Goal: Navigation & Orientation: Find specific page/section

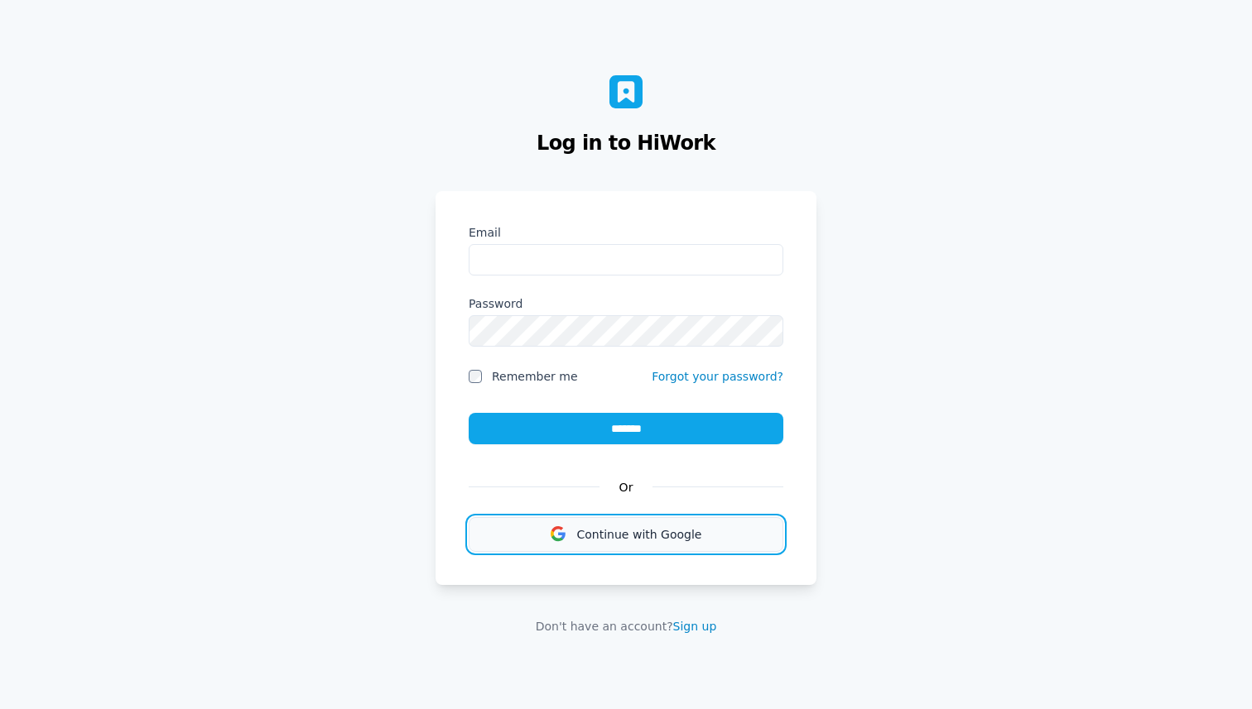
click at [512, 537] on button "Continue with Google" at bounding box center [626, 534] width 315 height 35
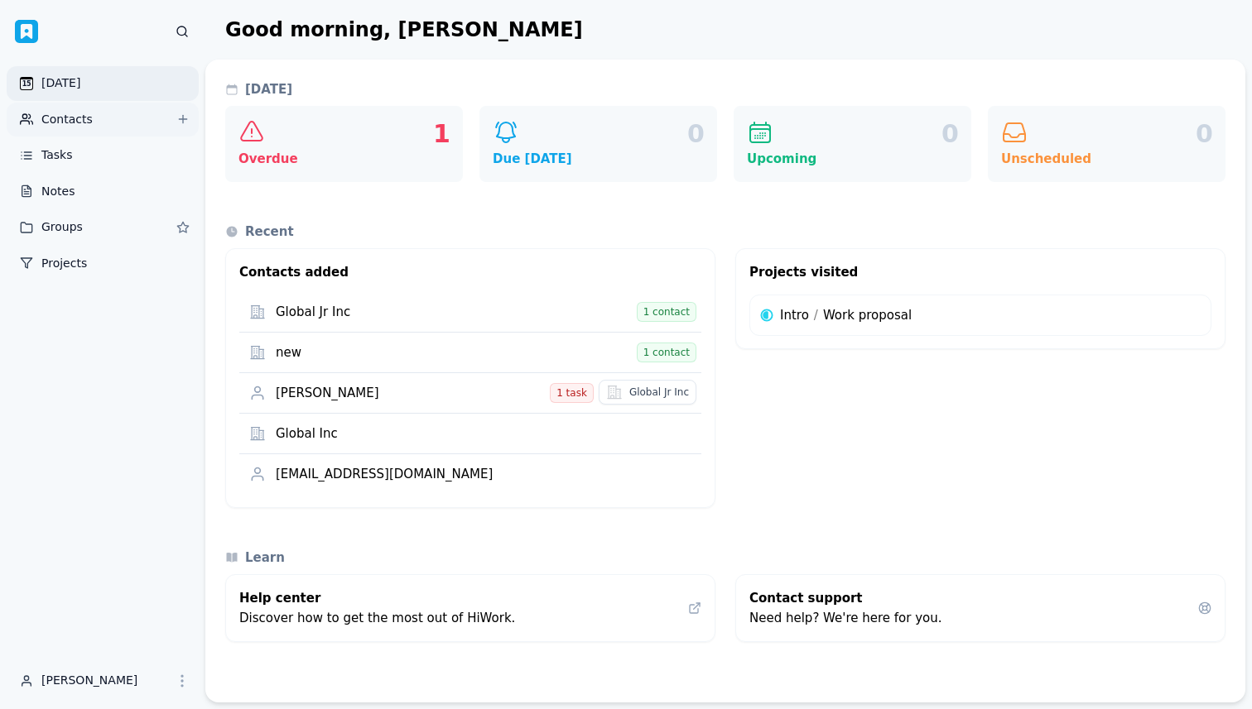
click at [100, 122] on link "Contacts" at bounding box center [103, 120] width 192 height 35
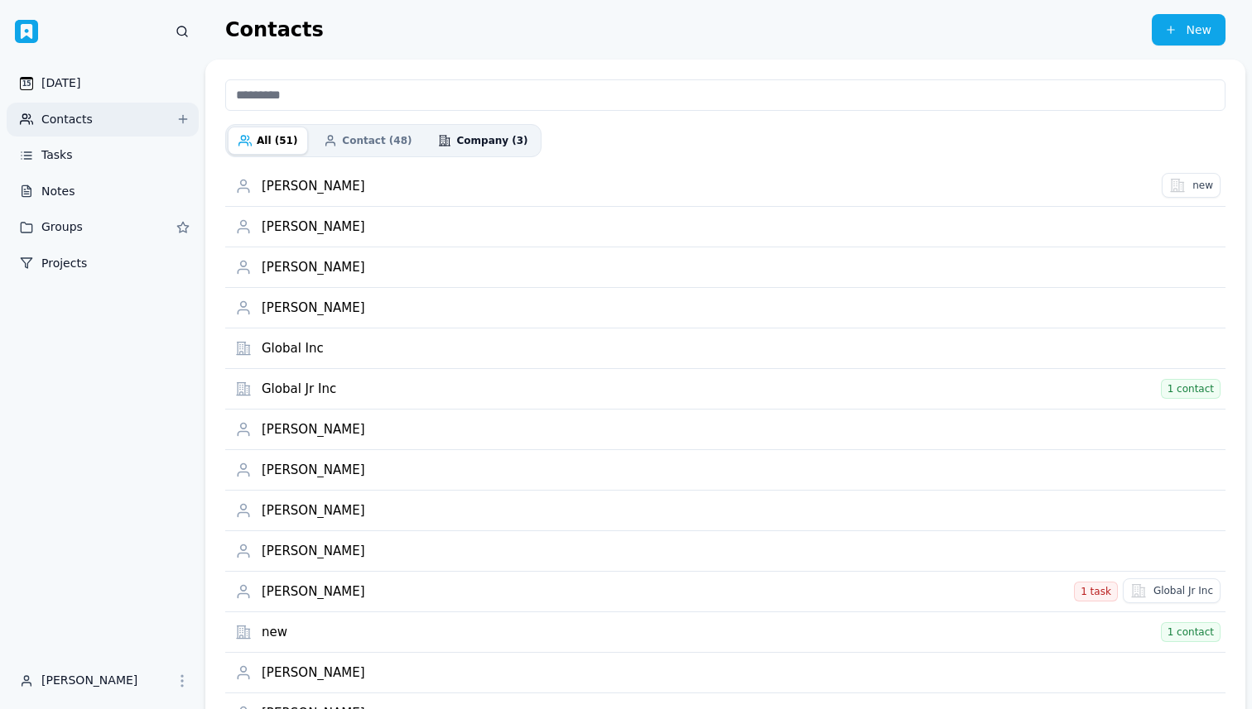
click at [465, 146] on span "Company (3)" at bounding box center [491, 140] width 71 height 13
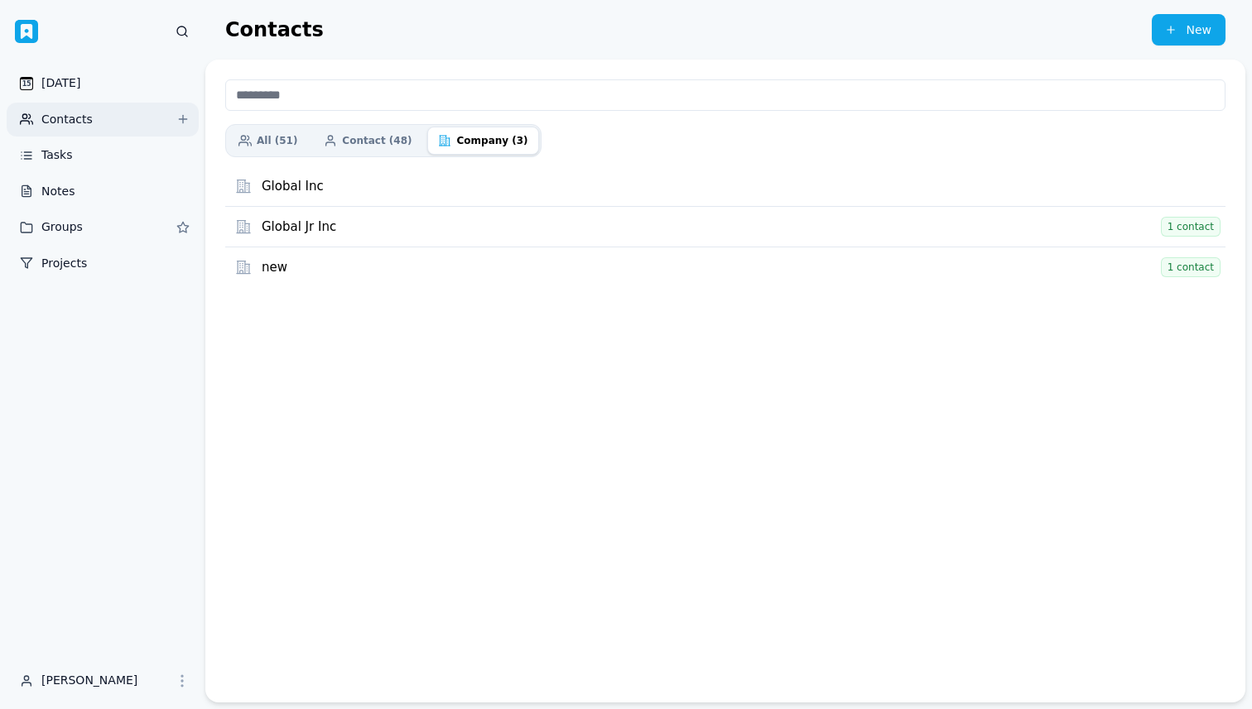
click at [335, 386] on div "All (51) Contact (48) Company (3) 0 selected Add to group Global Inc Global Jr …" at bounding box center [725, 381] width 1040 height 643
